Goal: Answer question/provide support

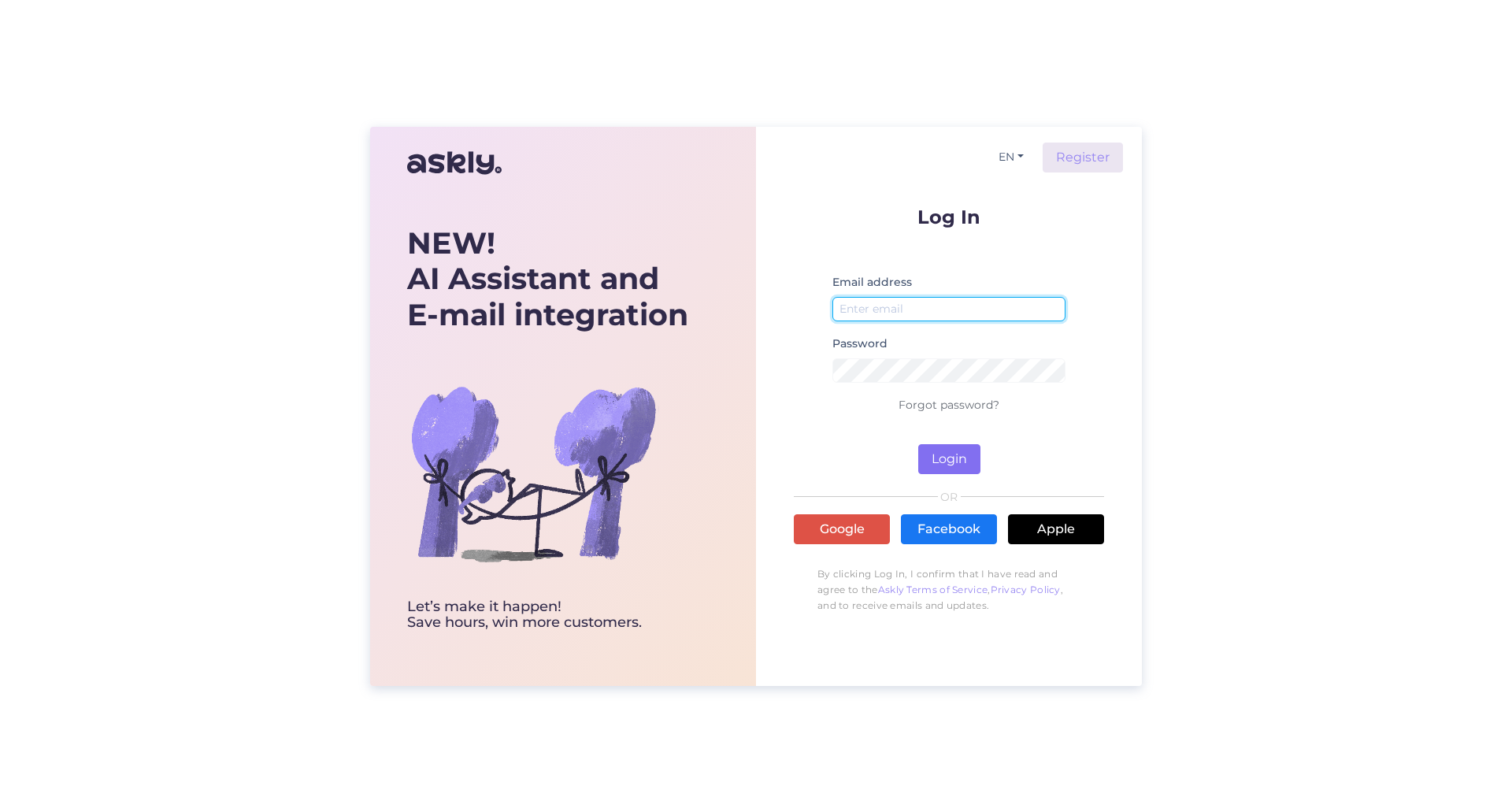
type input "[EMAIL_ADDRESS][DOMAIN_NAME]"
click at [949, 453] on button "Login" at bounding box center [949, 459] width 62 height 30
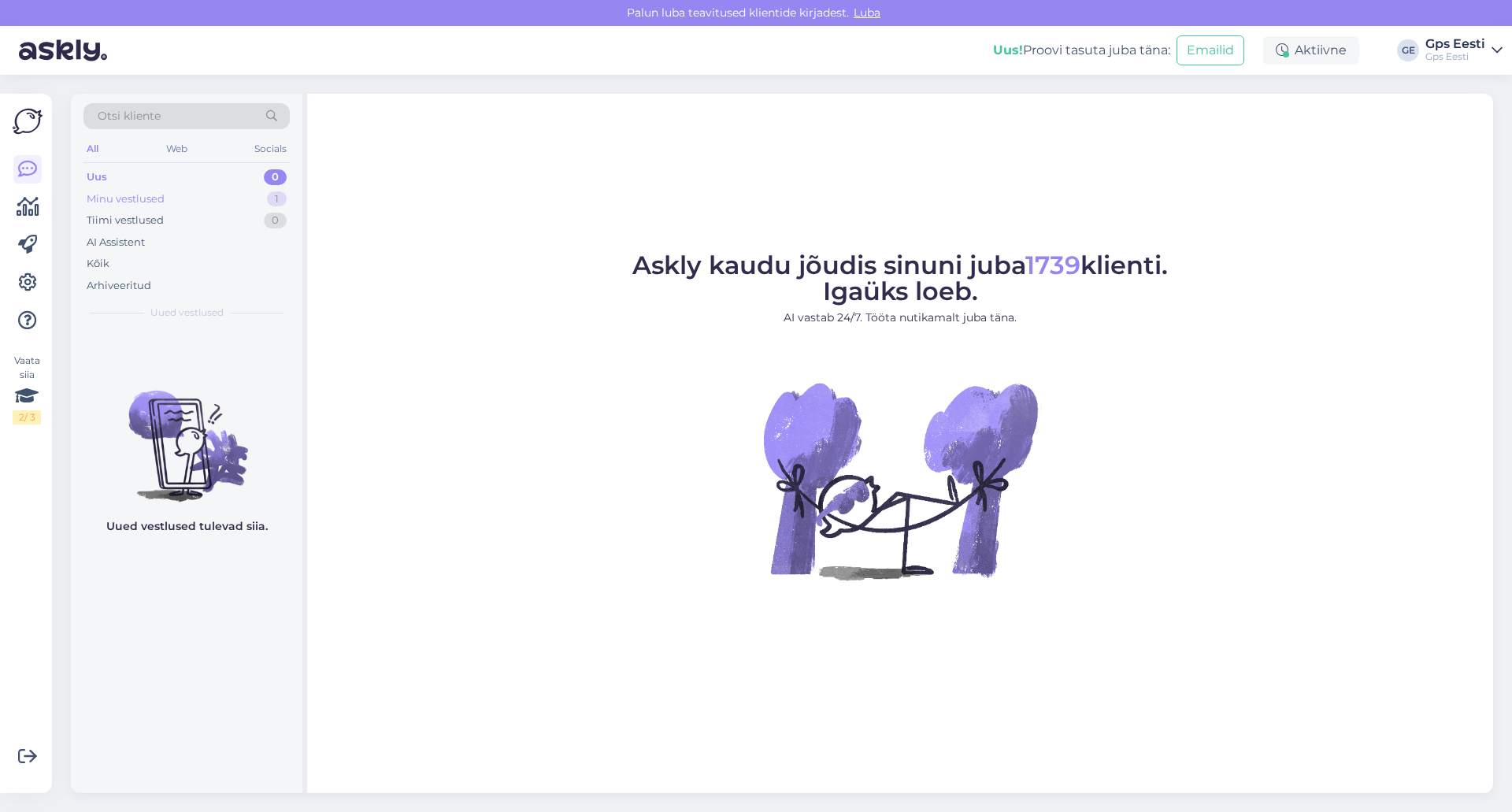
click at [107, 197] on div "Minu vestlused" at bounding box center [126, 199] width 78 height 16
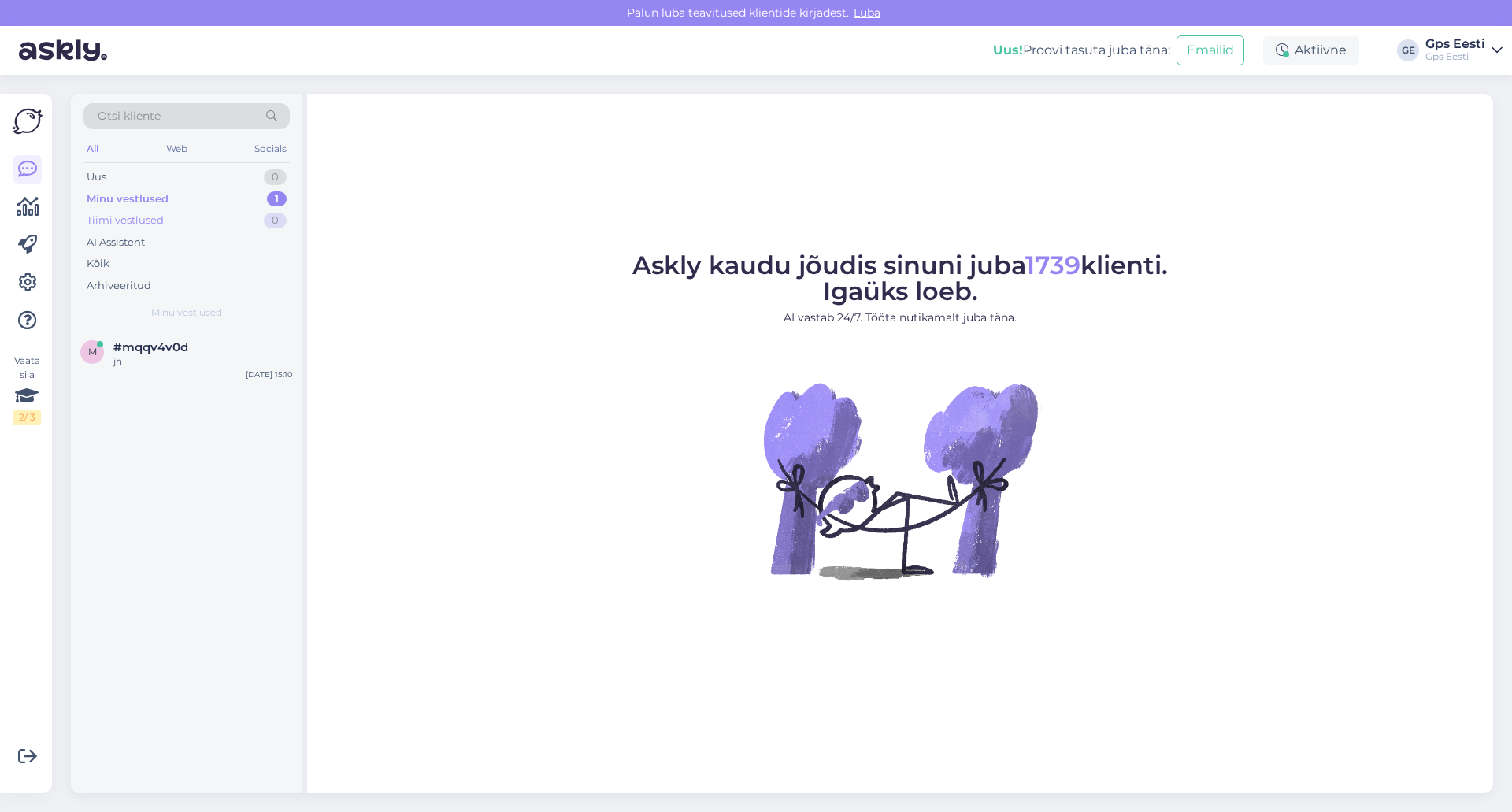
click at [118, 219] on div "Tiimi vestlused" at bounding box center [126, 221] width 78 height 16
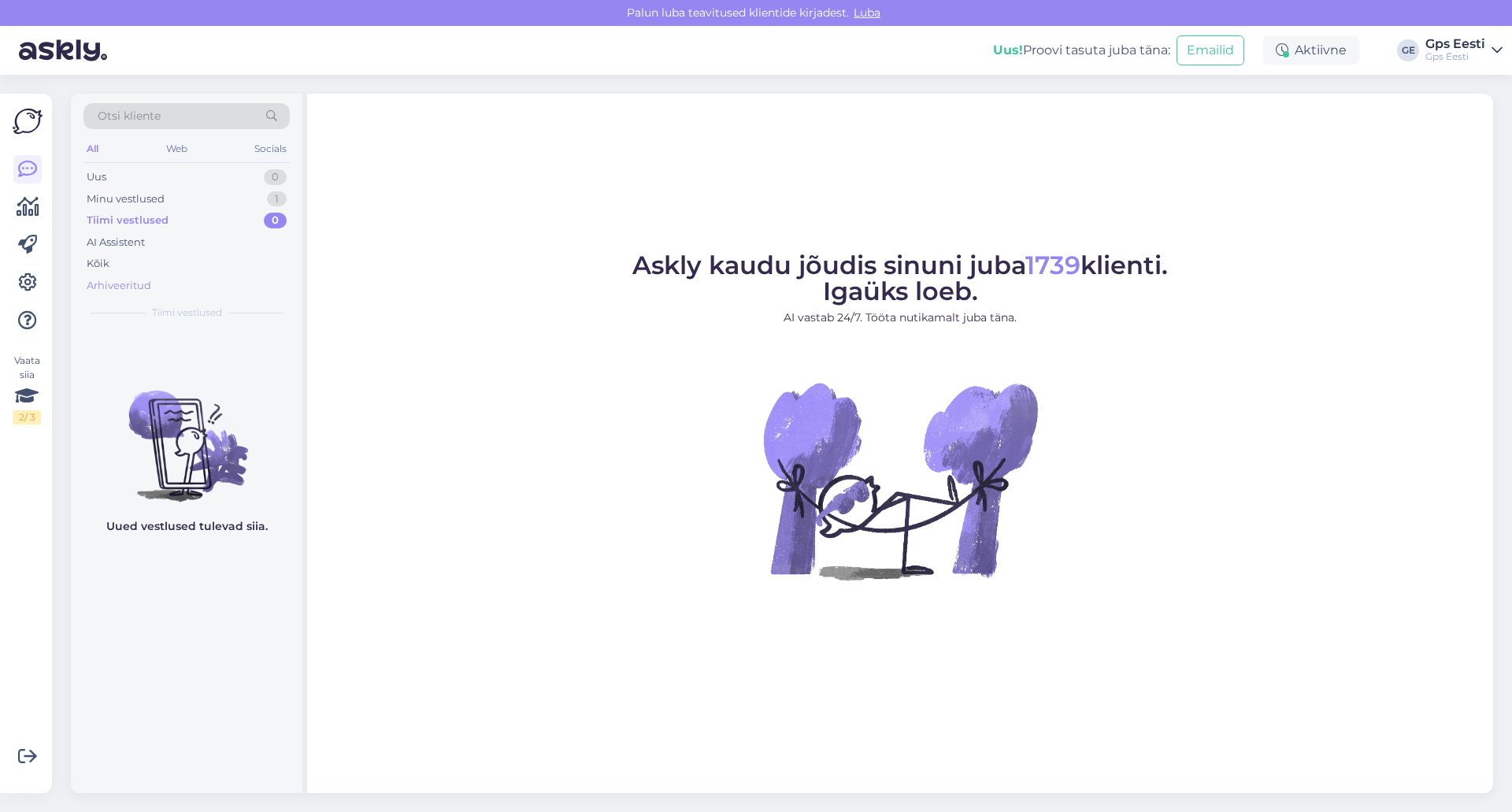
click at [104, 282] on div "Arhiveeritud" at bounding box center [119, 286] width 65 height 16
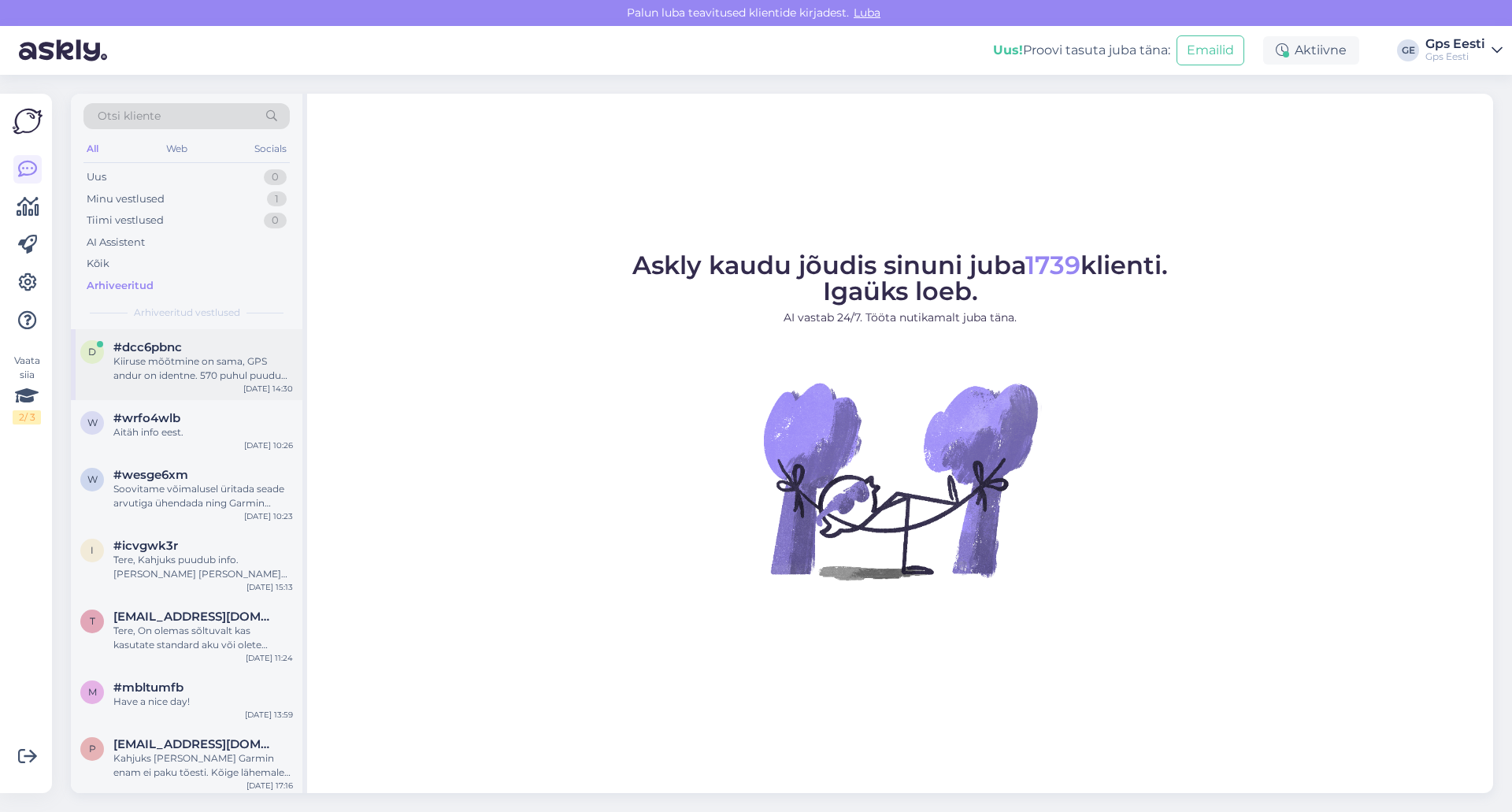
click at [171, 358] on div "Kiiruse mõõtmine on sama, GPS andur on identne. 570 puhul puudub [MEDICAL_DATA]…" at bounding box center [203, 368] width 179 height 28
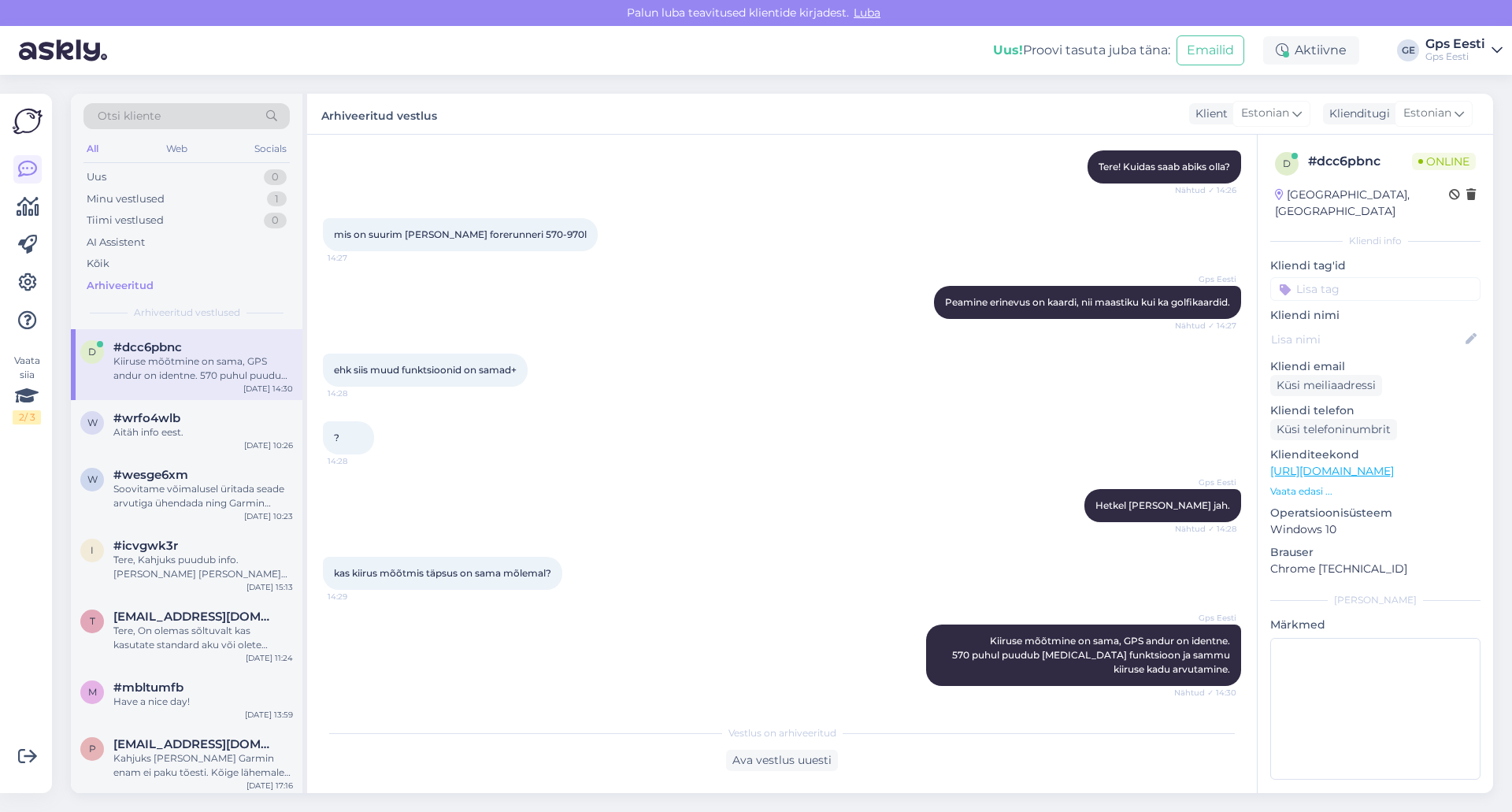
scroll to position [152, 0]
click at [219, 428] on div "Aitäh info eest." at bounding box center [203, 433] width 179 height 14
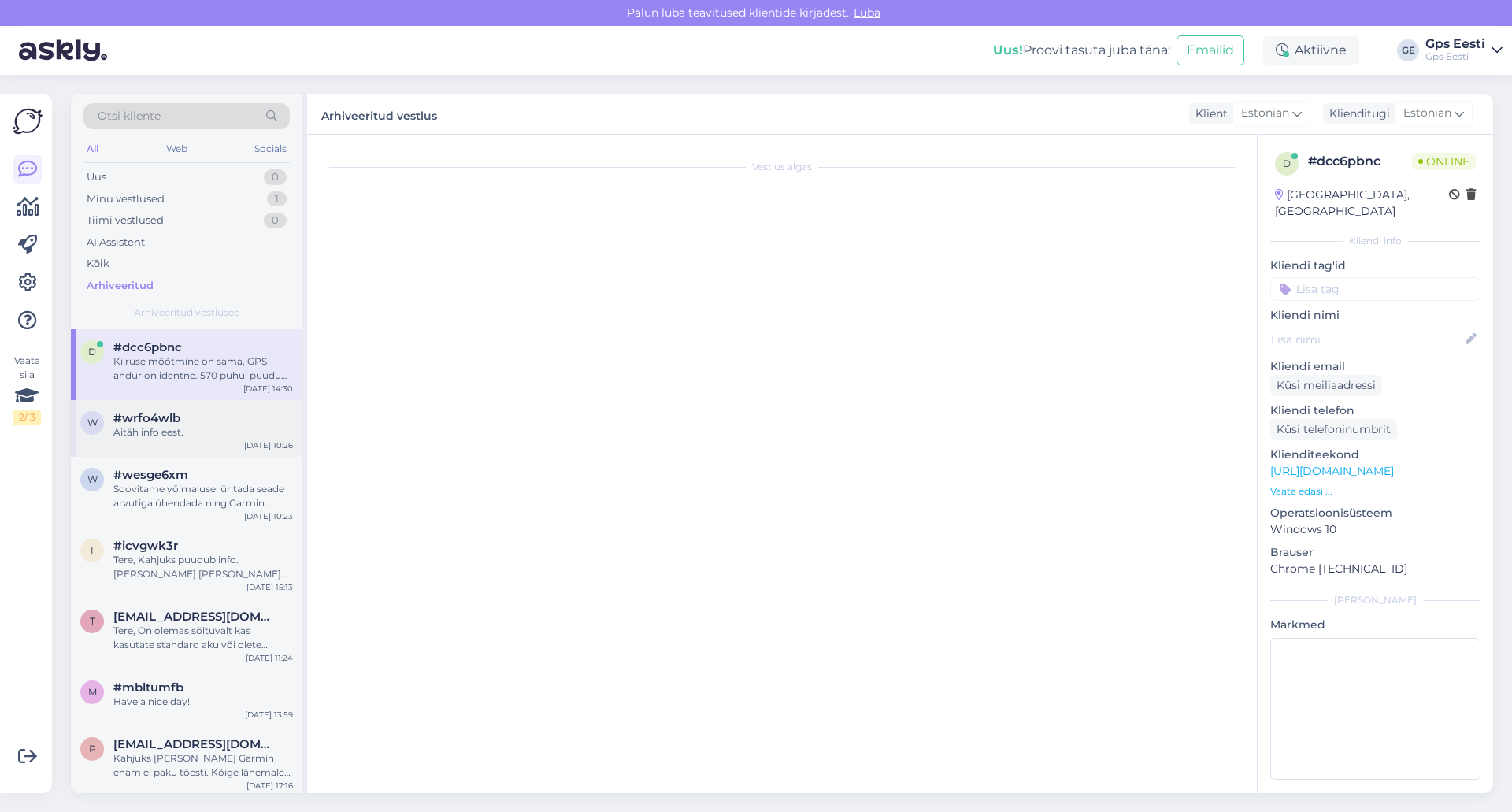
scroll to position [0, 0]
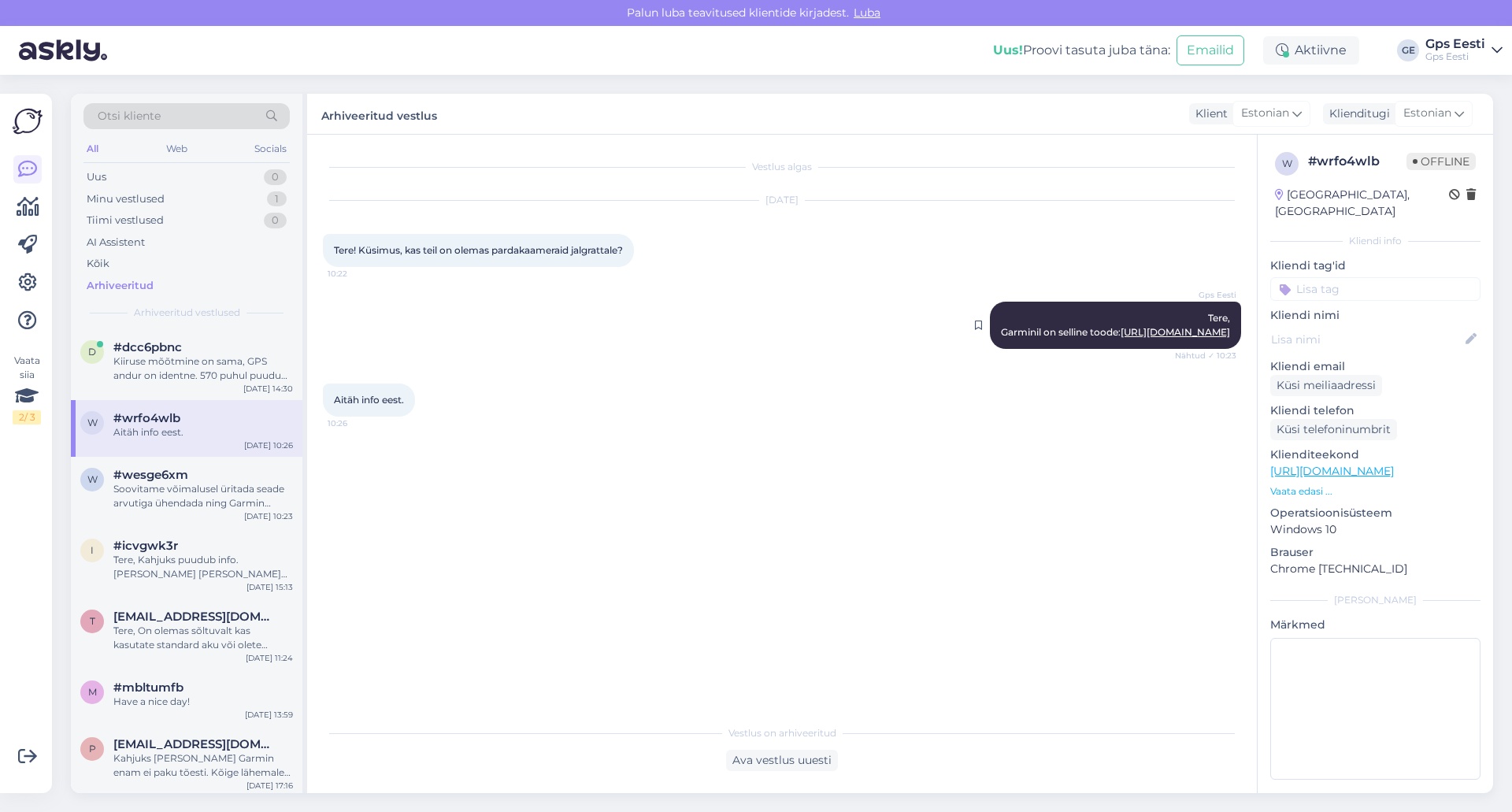
click at [1123, 338] on link "[URL][DOMAIN_NAME]" at bounding box center [1175, 332] width 109 height 12
click at [196, 478] on div "#wesge6xm" at bounding box center [203, 475] width 179 height 14
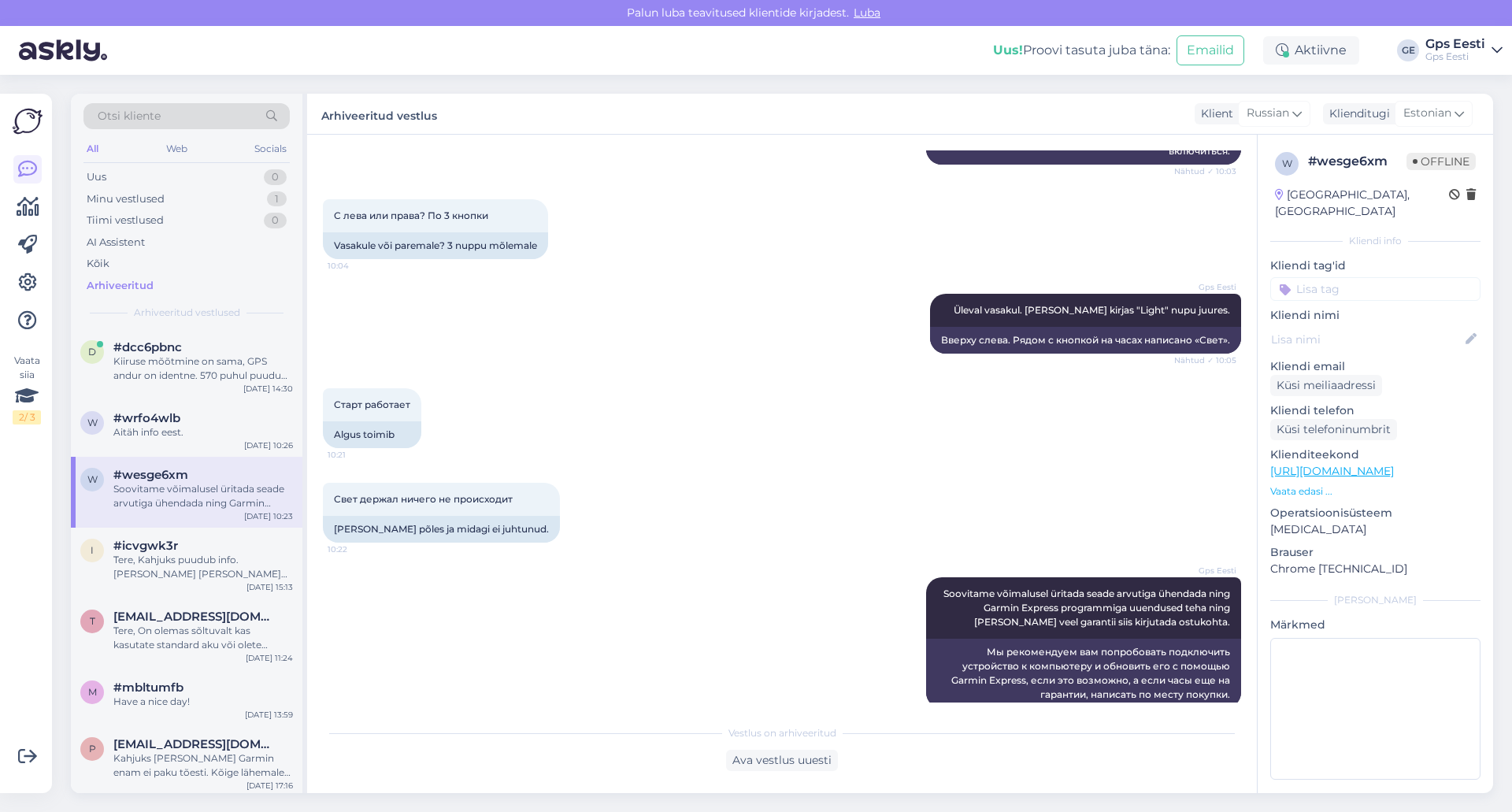
scroll to position [440, 0]
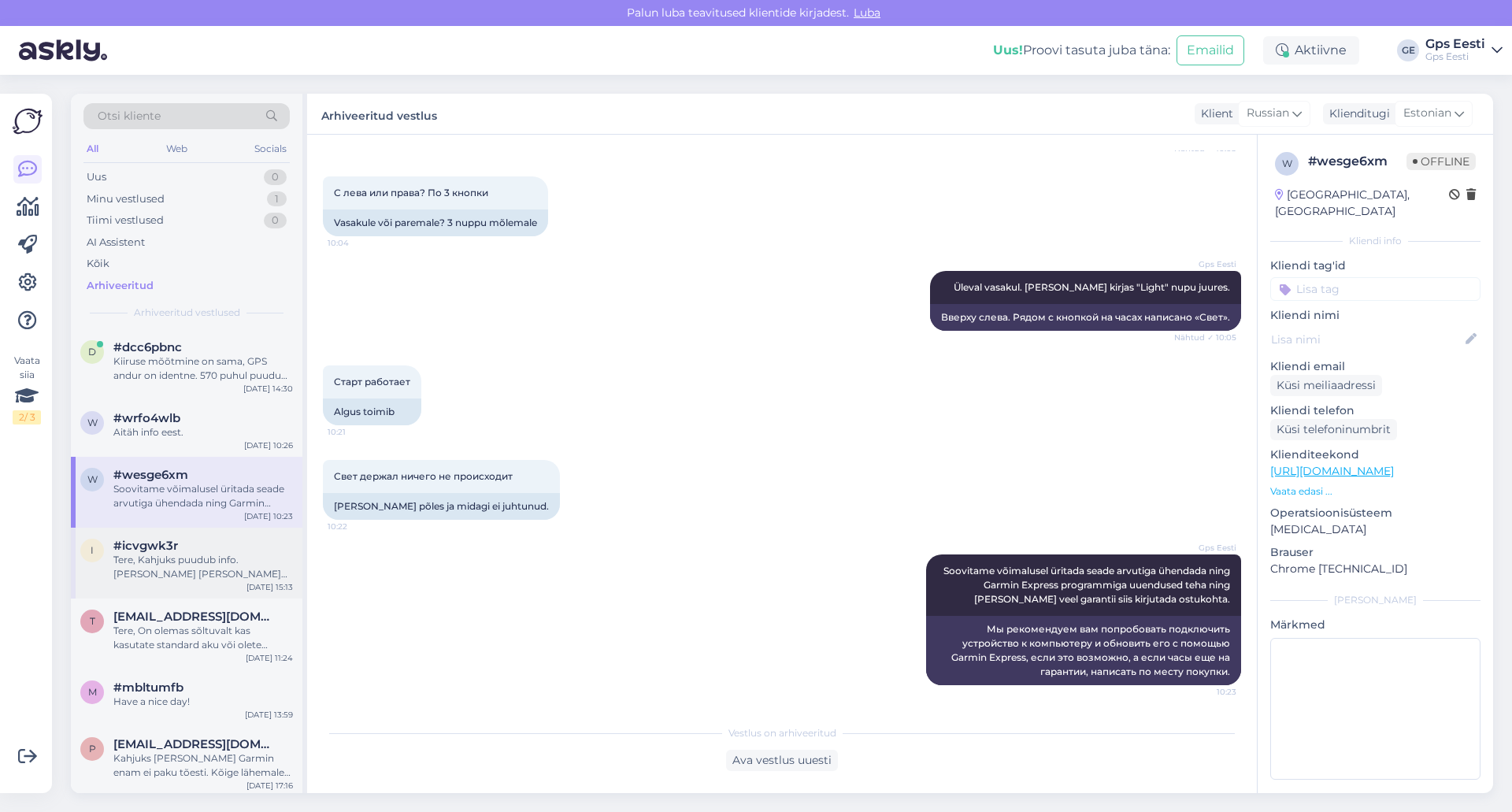
click at [236, 543] on div "#icvgwk3r" at bounding box center [203, 546] width 179 height 14
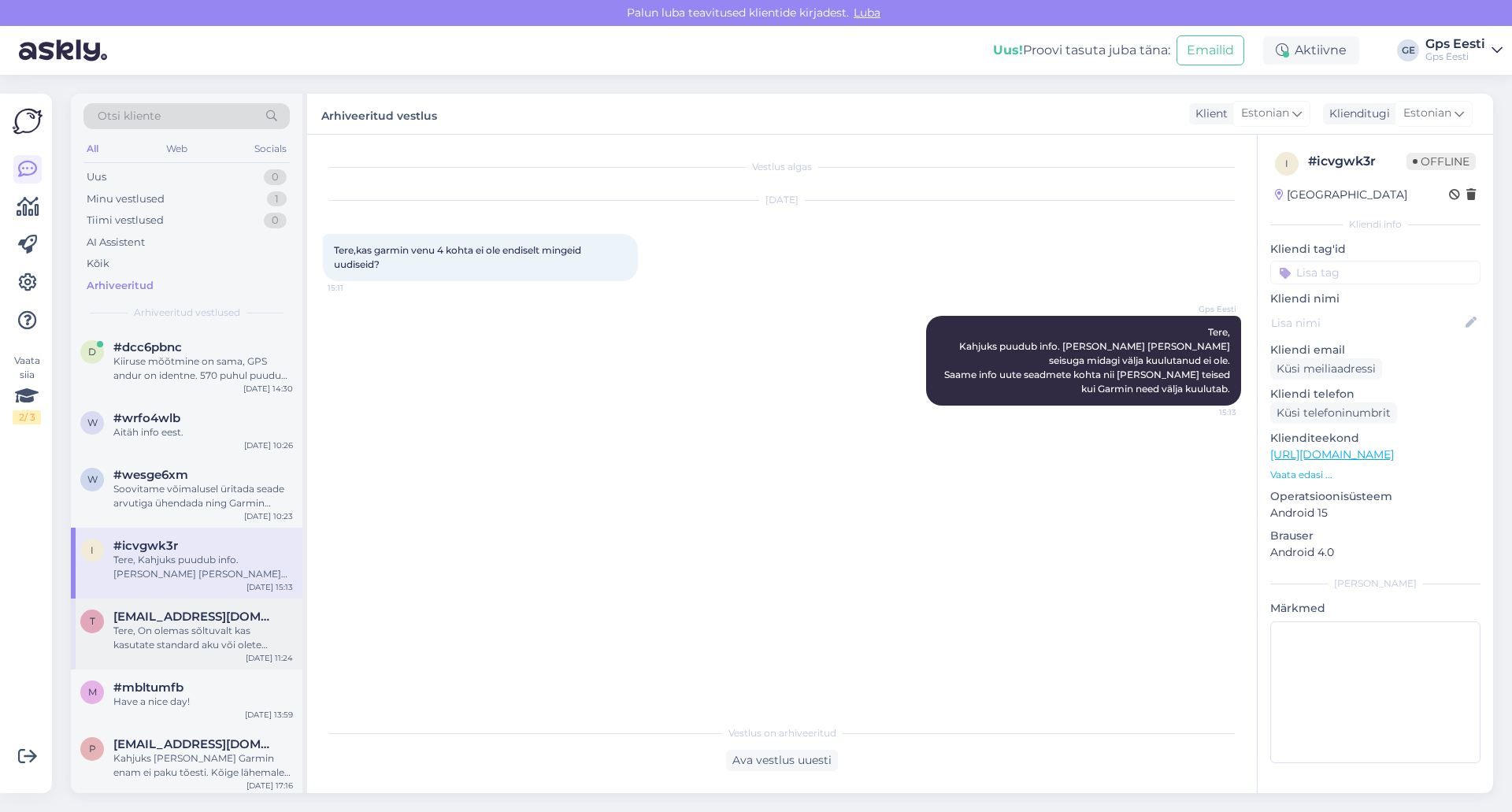
click at [222, 660] on div "t [EMAIL_ADDRESS][DOMAIN_NAME] Tere, On olemas sõltuvalt kas kasutate standard …" at bounding box center [186, 634] width 232 height 71
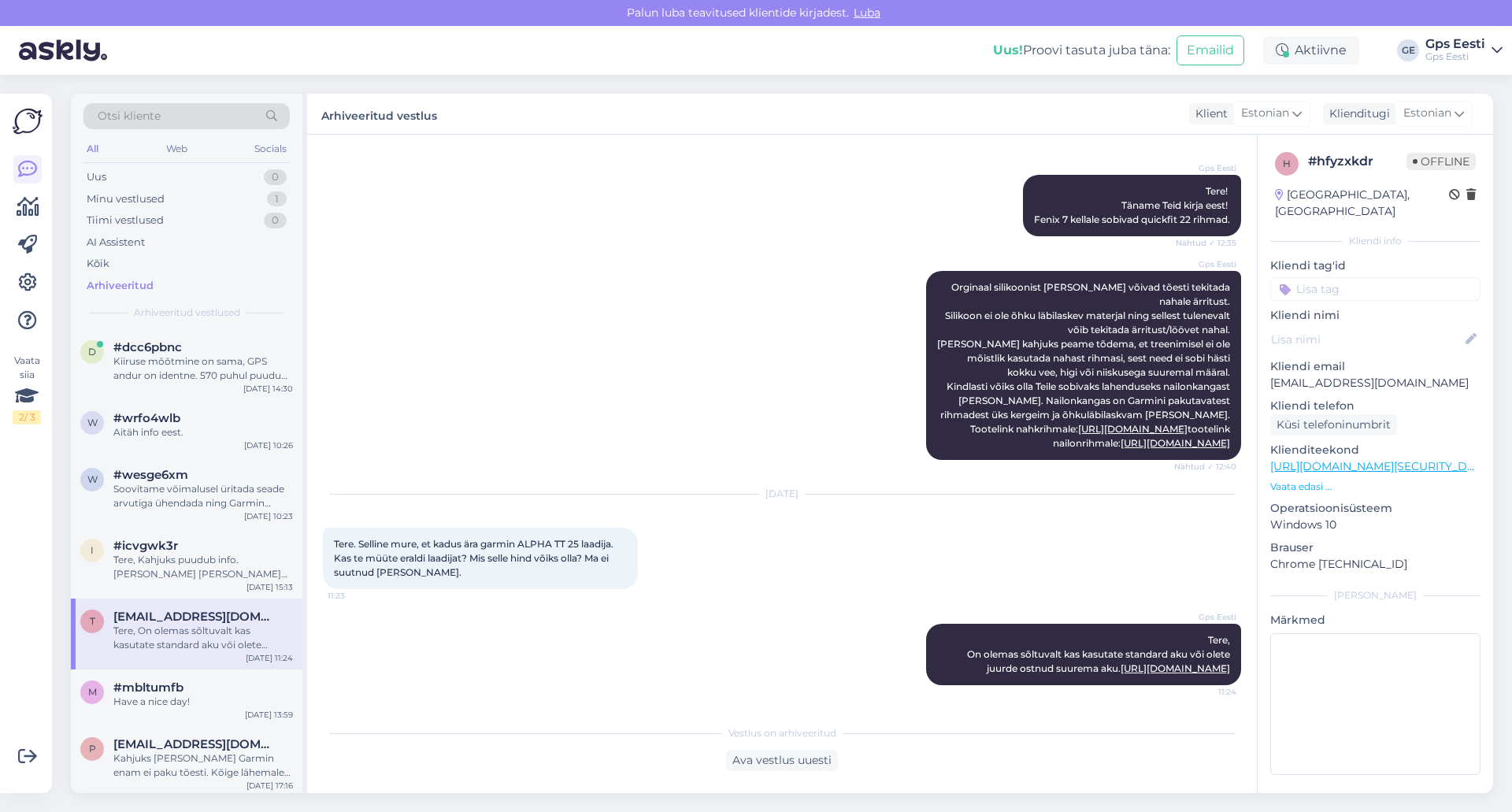
scroll to position [236, 0]
click at [217, 679] on div "m #mbltumfb Have a nice day! [DATE] 13:59" at bounding box center [186, 698] width 232 height 57
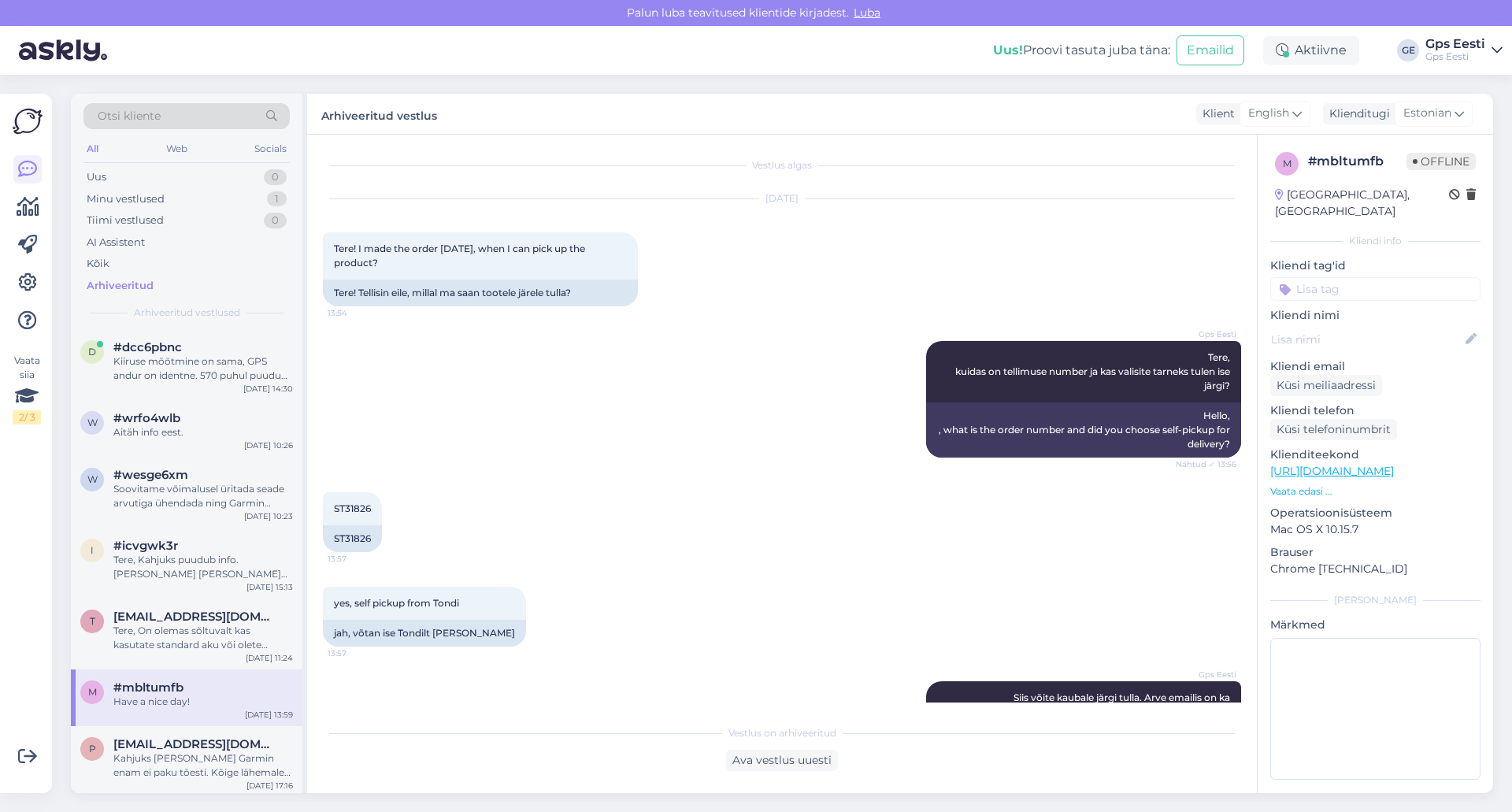
scroll to position [0, 0]
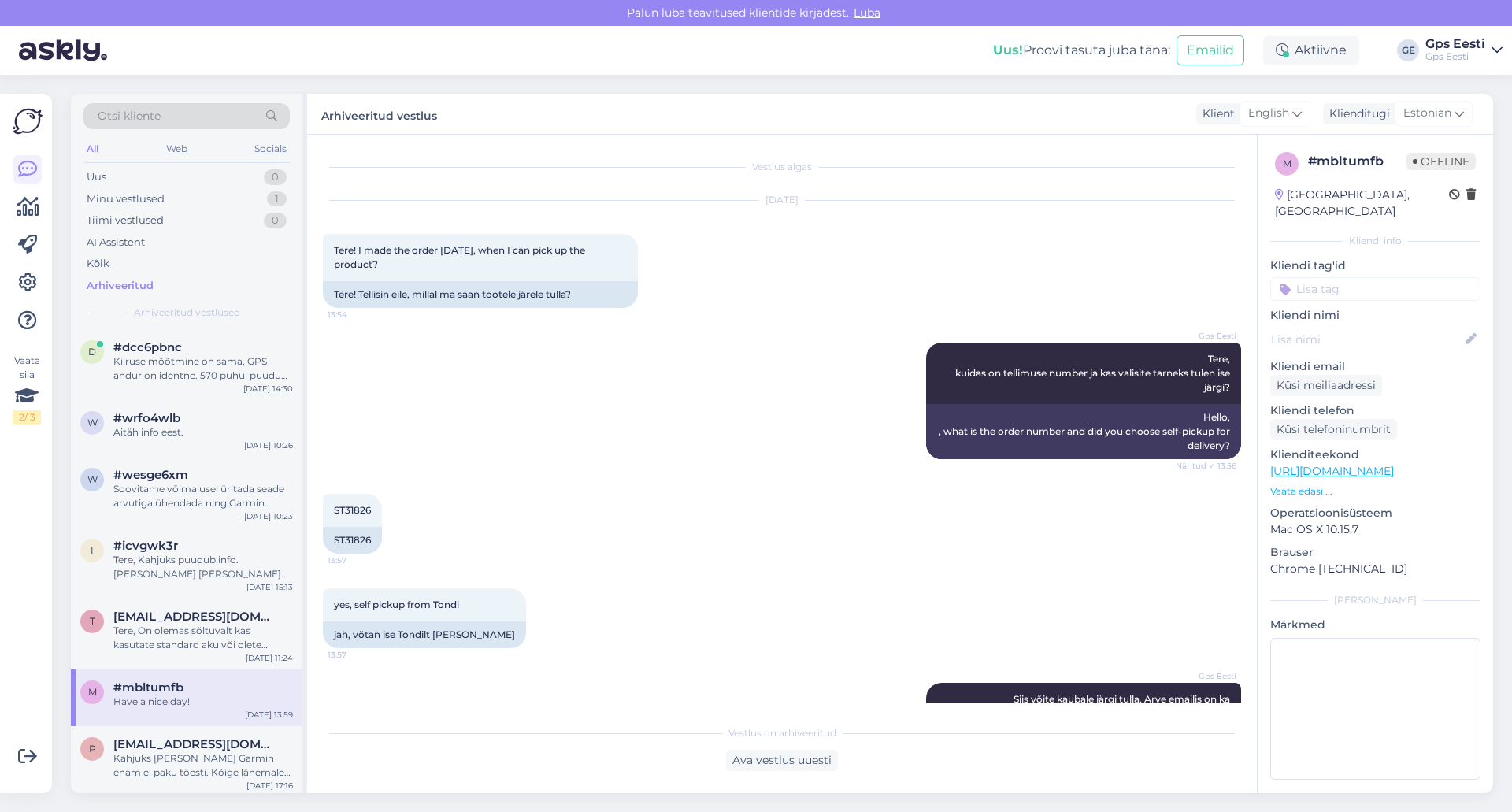
click at [718, 241] on div "[DATE] Tere! I made the order [DATE], when I can pick up the product? 13:54 Ter…" at bounding box center [782, 254] width 918 height 142
